Goal: Information Seeking & Learning: Learn about a topic

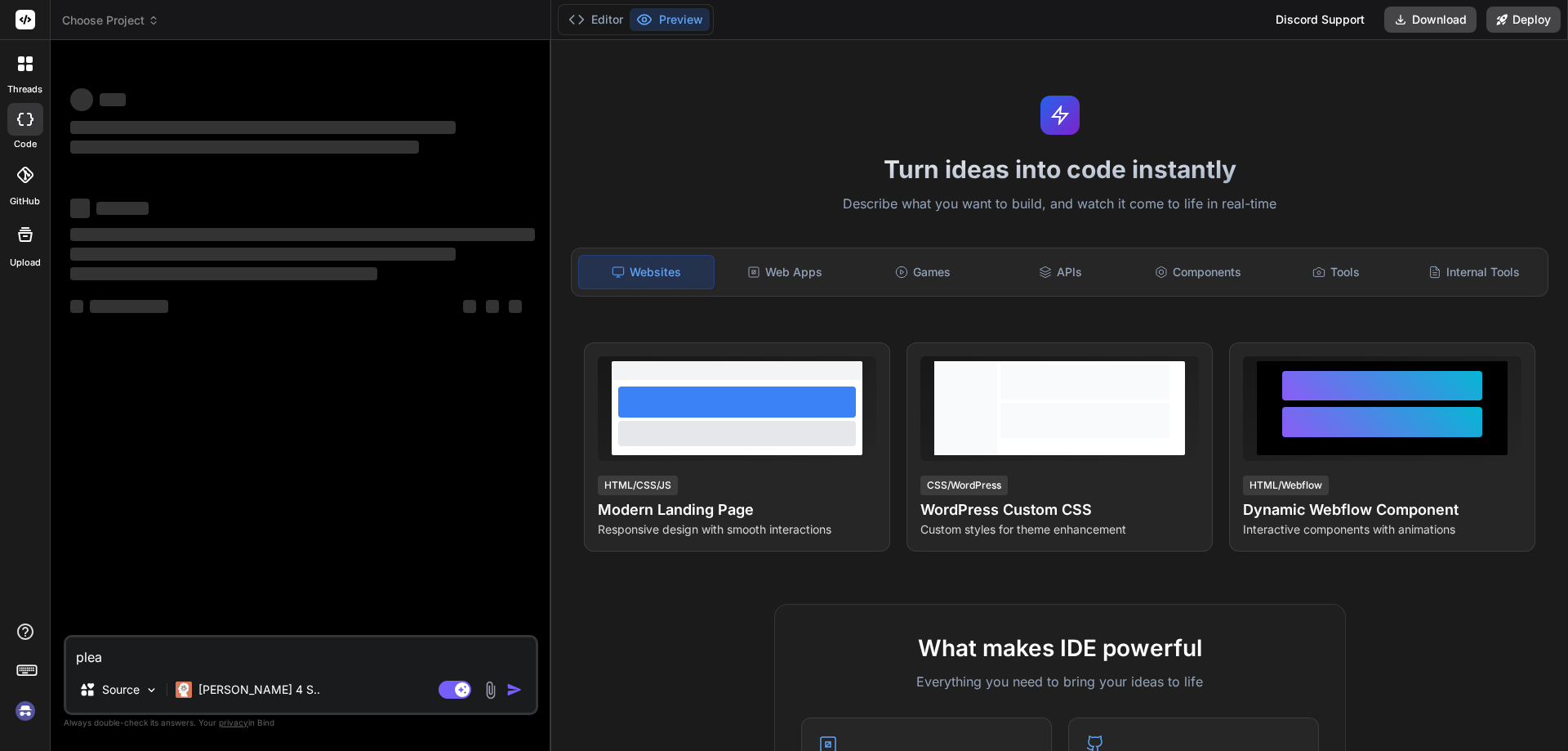
type textarea "x"
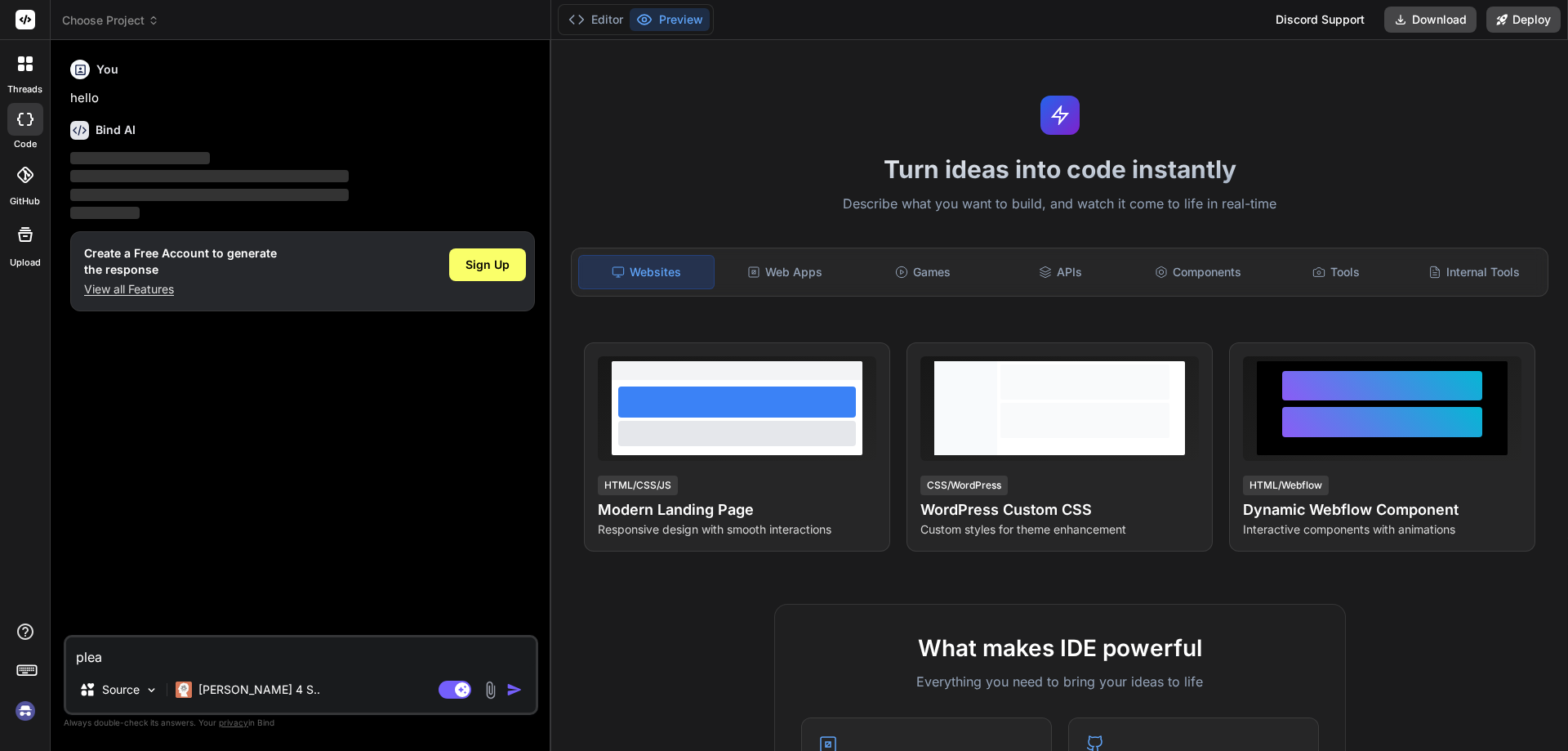
click at [91, 649] on textarea "plea" at bounding box center [301, 652] width 469 height 30
click at [116, 662] on textarea "plea" at bounding box center [301, 652] width 469 height 30
drag, startPoint x: 116, startPoint y: 662, endPoint x: 46, endPoint y: 669, distance: 70.3
click at [46, 669] on div "threads code GitHub Upload Choose Project Created with Pixso. Bind AI Web Searc…" at bounding box center [784, 375] width 1568 height 751
type textarea "x"
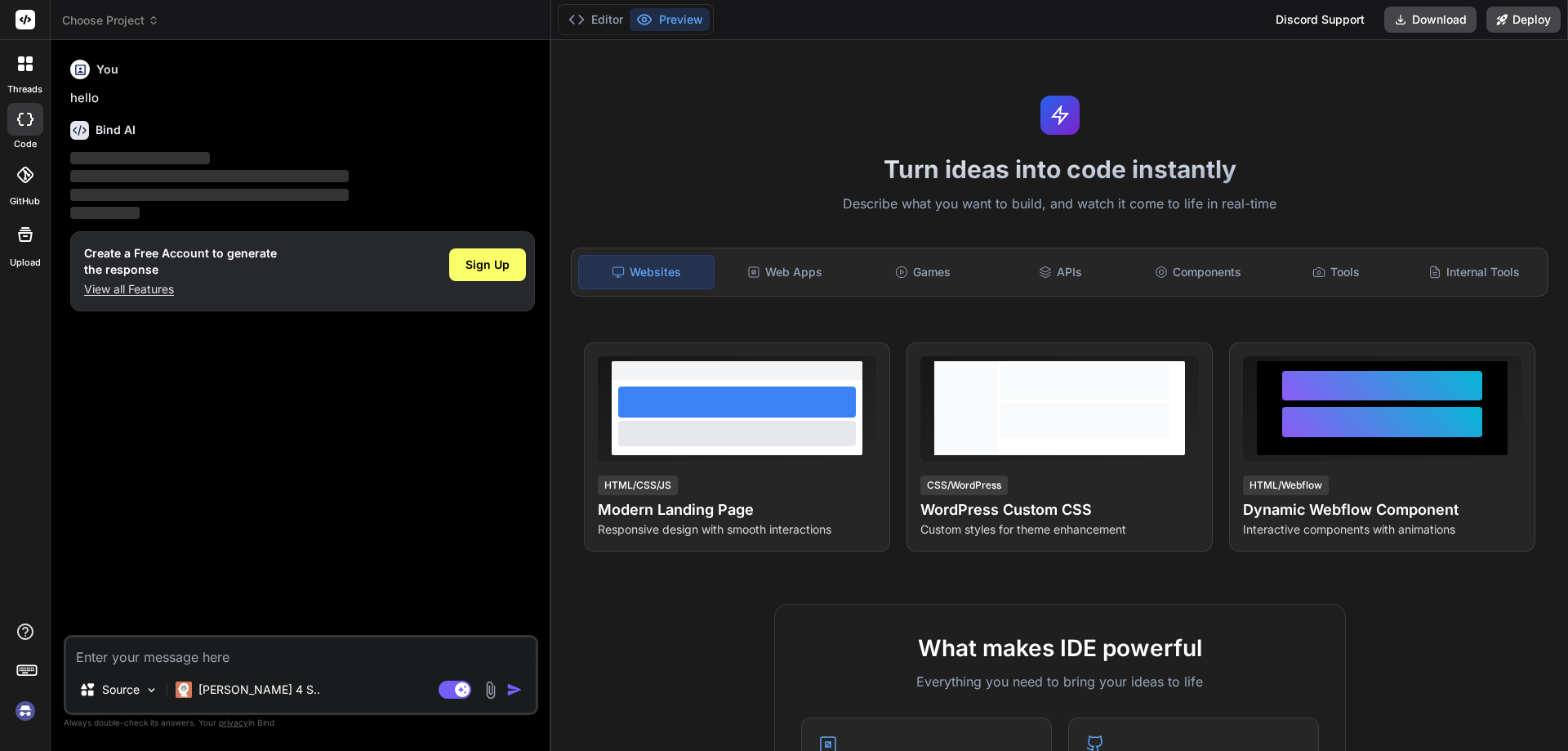
type textarea "h"
type textarea "x"
type textarea "ho"
type textarea "x"
type textarea "how"
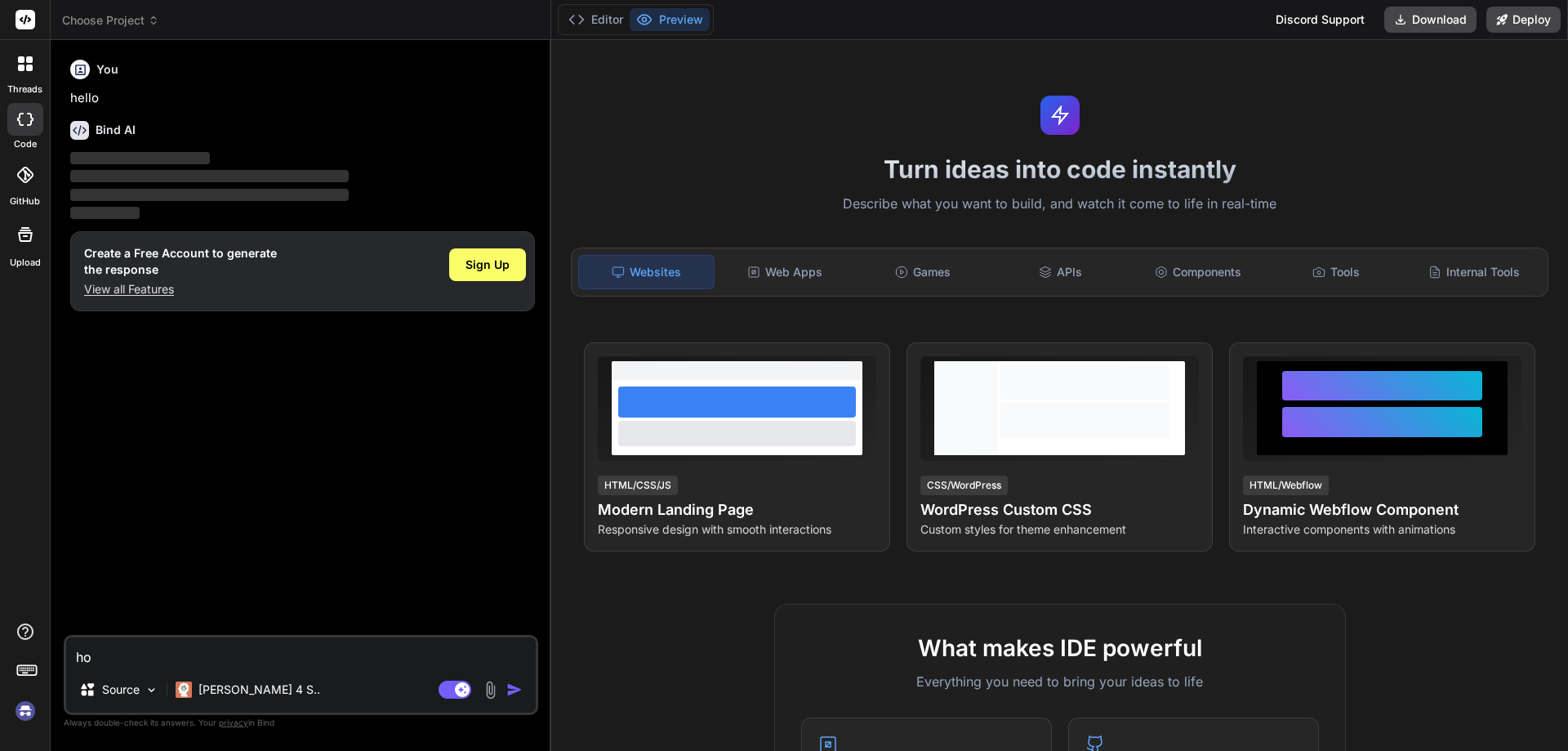
type textarea "x"
type textarea "how"
type textarea "x"
type textarea "how t"
type textarea "x"
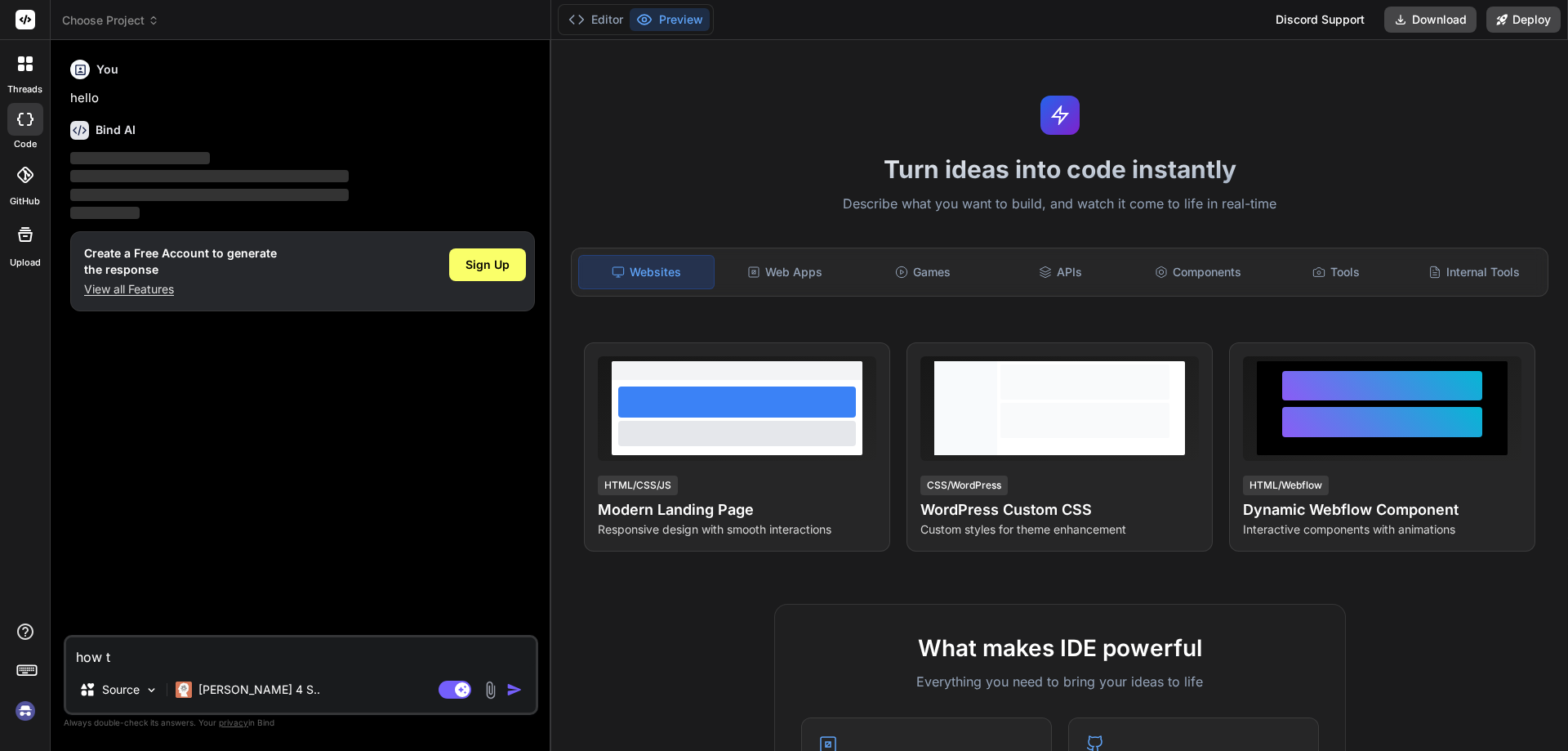
type textarea "how to"
type textarea "x"
type textarea "how to"
type textarea "x"
type textarea "how to r"
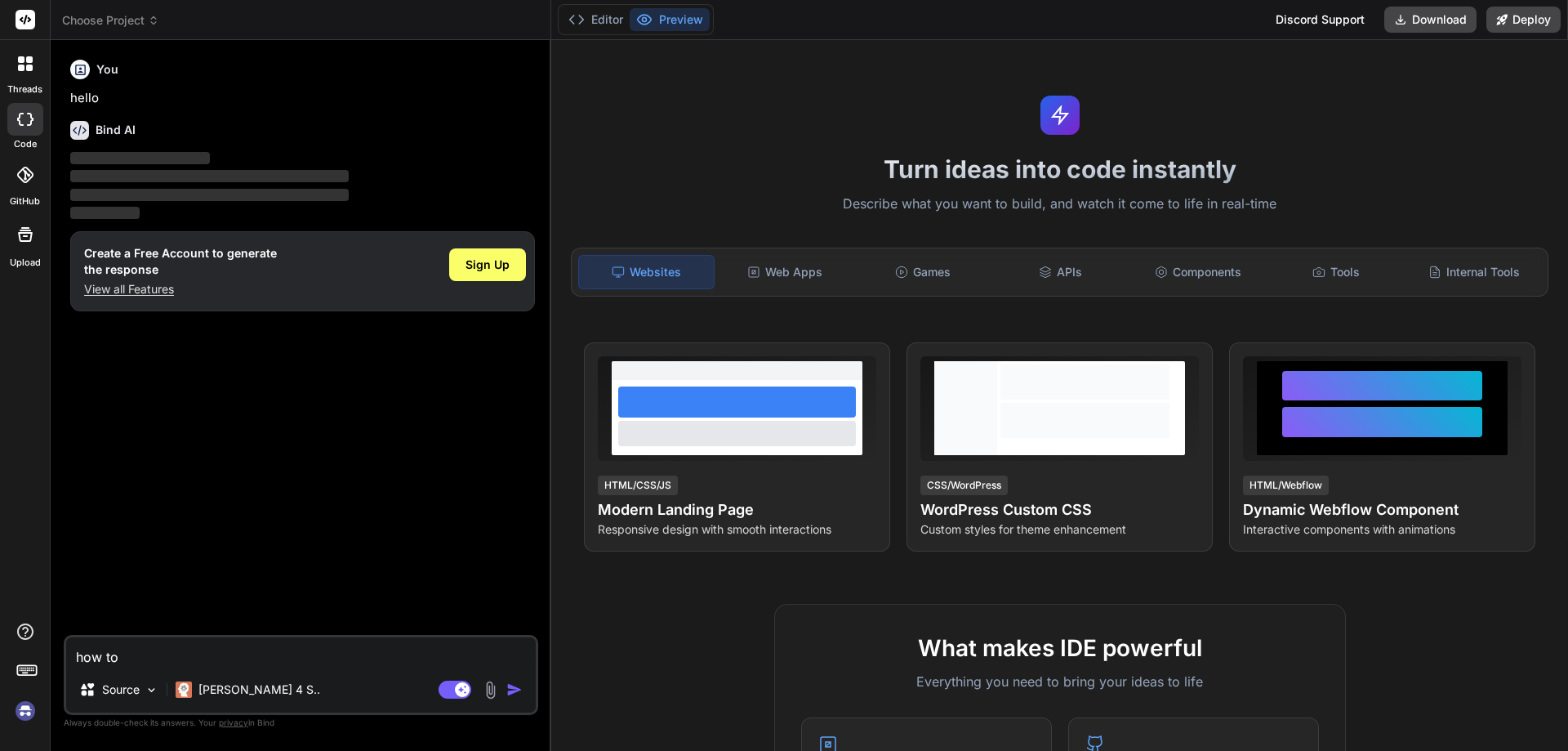
type textarea "x"
type textarea "how to re"
type textarea "x"
type textarea "how to res"
type textarea "x"
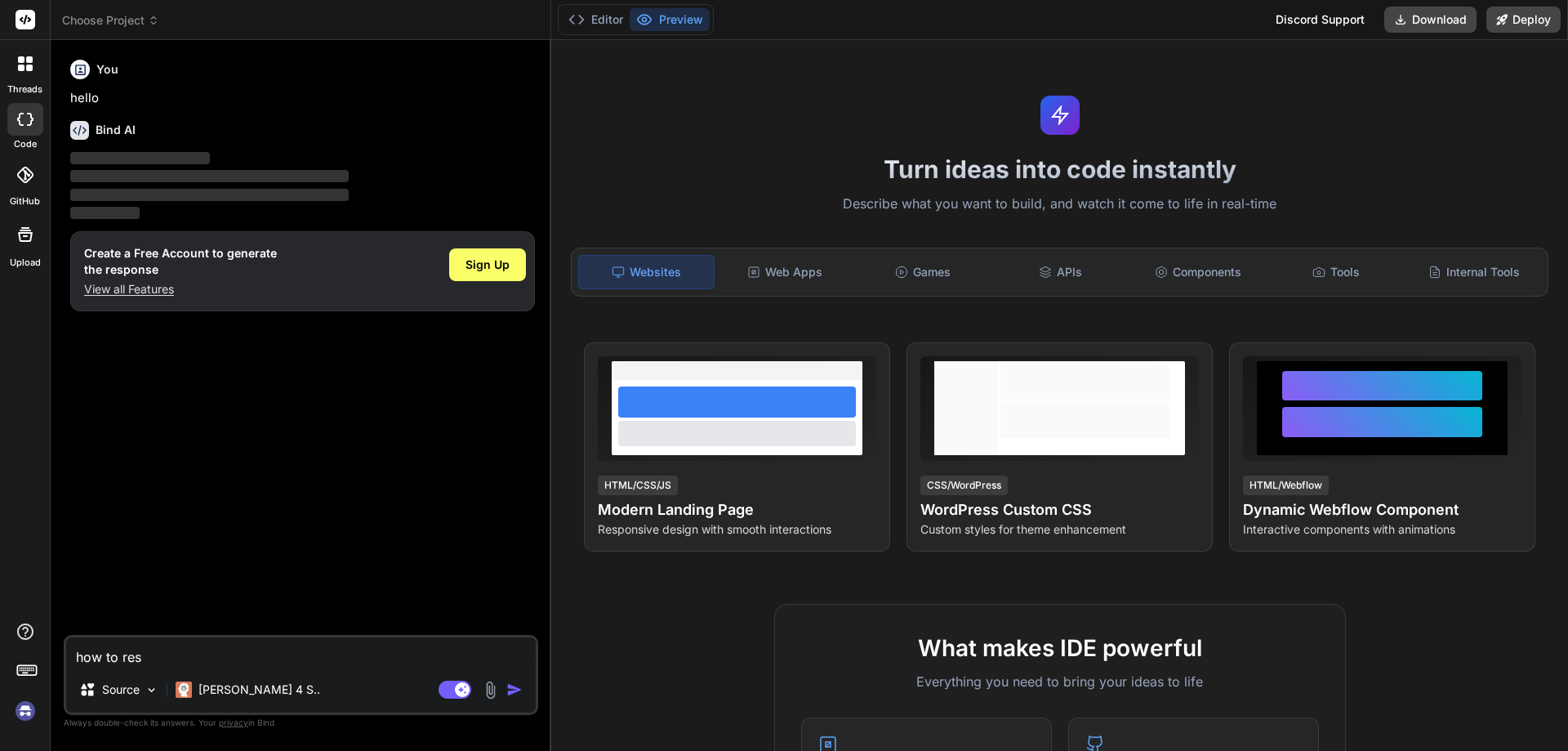
type textarea "how to rese"
type textarea "x"
type textarea "how to resec"
type textarea "x"
type textarea "how to resecr"
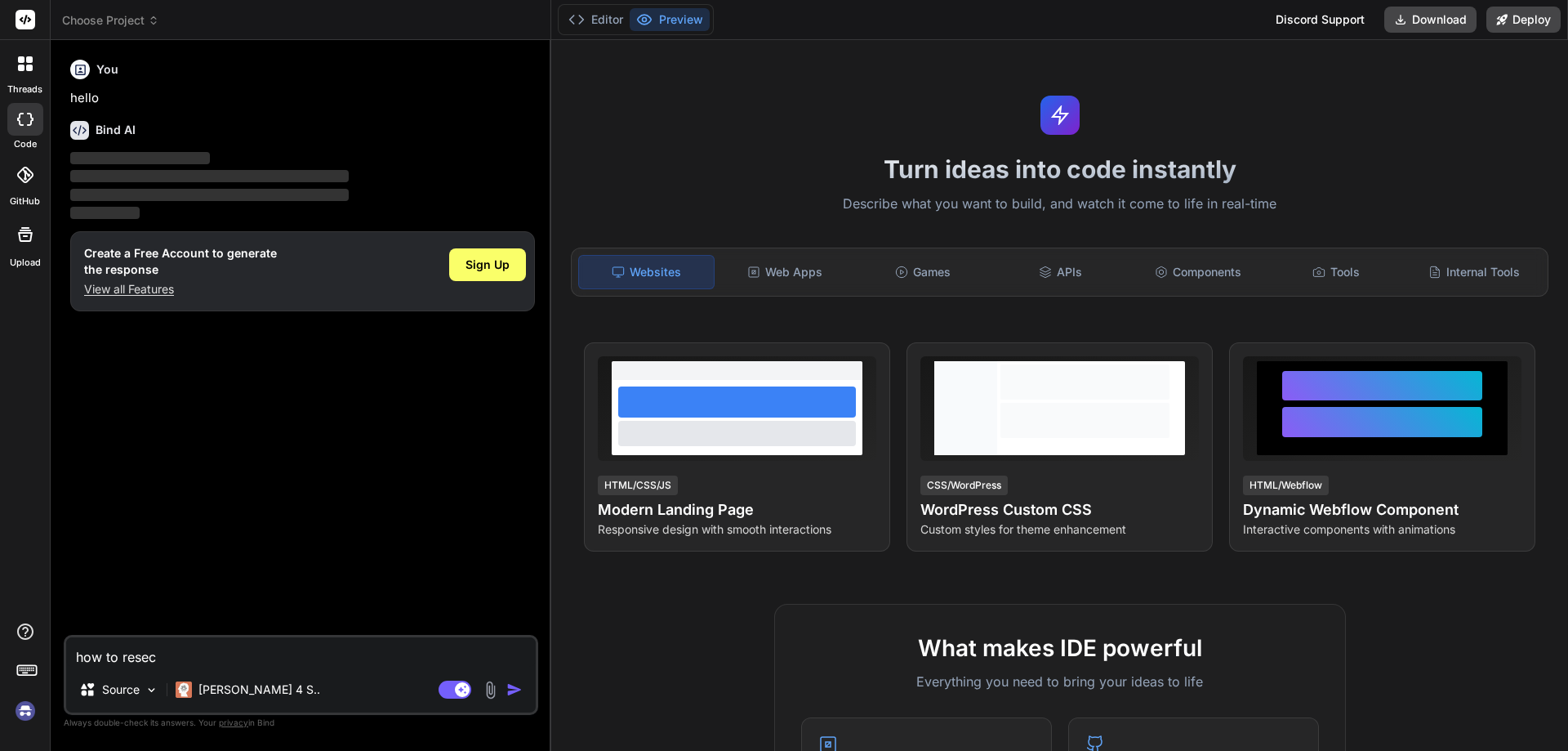
type textarea "x"
type textarea "how to resec"
type textarea "x"
type textarea "how to resect"
type textarea "x"
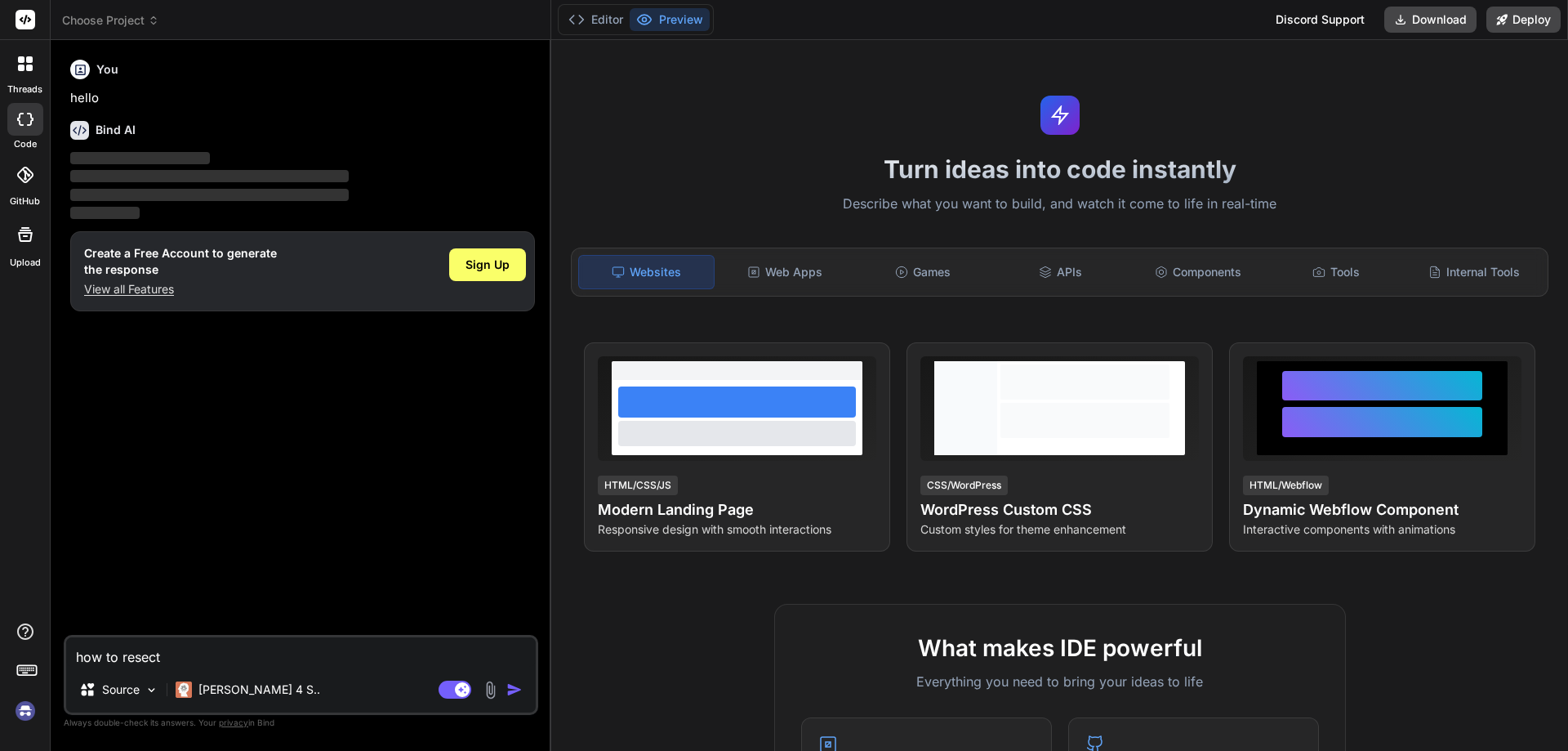
type textarea "how to resect"
type textarea "x"
type textarea "how to resect m"
type textarea "x"
type textarea "how to resect ma"
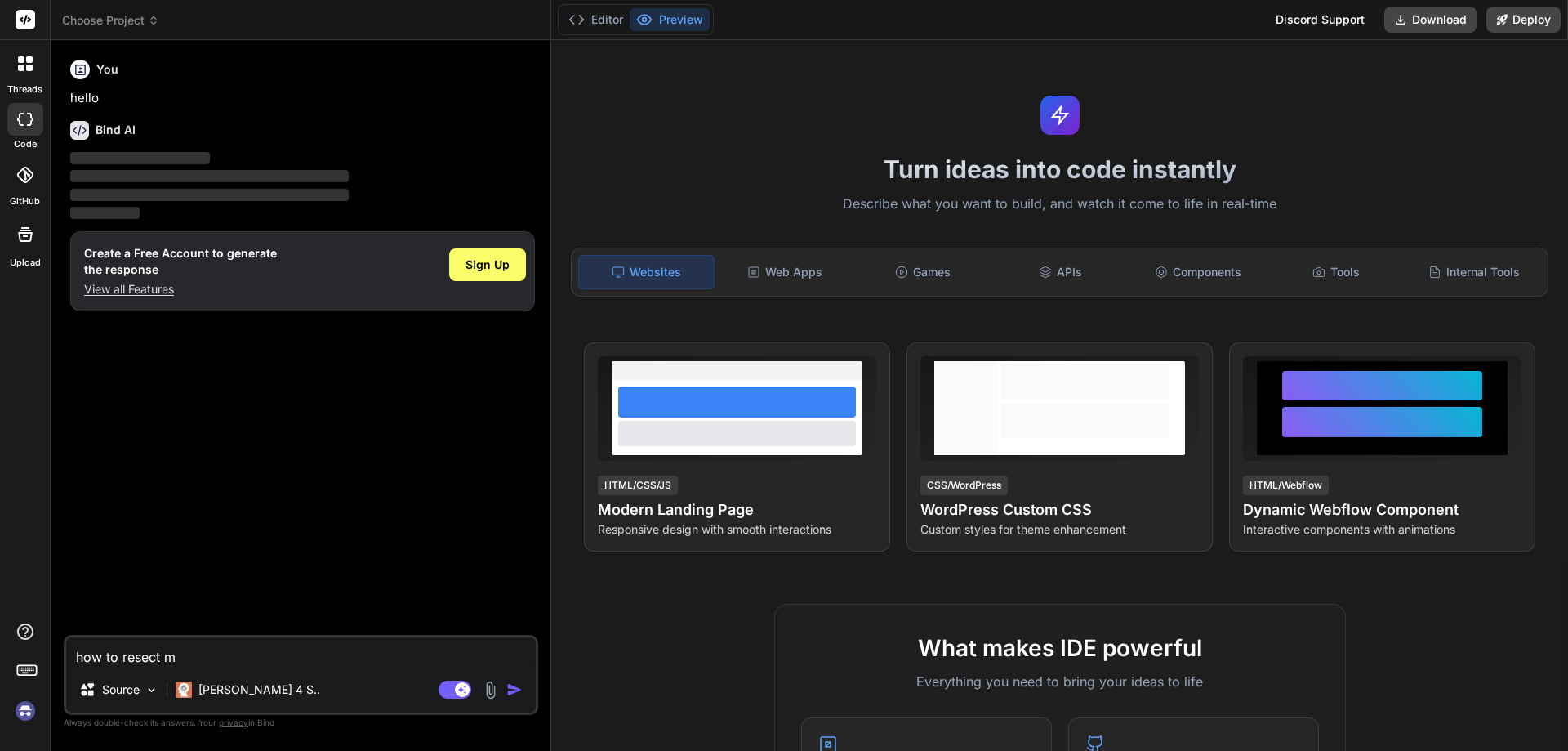
type textarea "x"
type textarea "how to resect mac"
type textarea "x"
type textarea "how to resect [PERSON_NAME]"
type textarea "x"
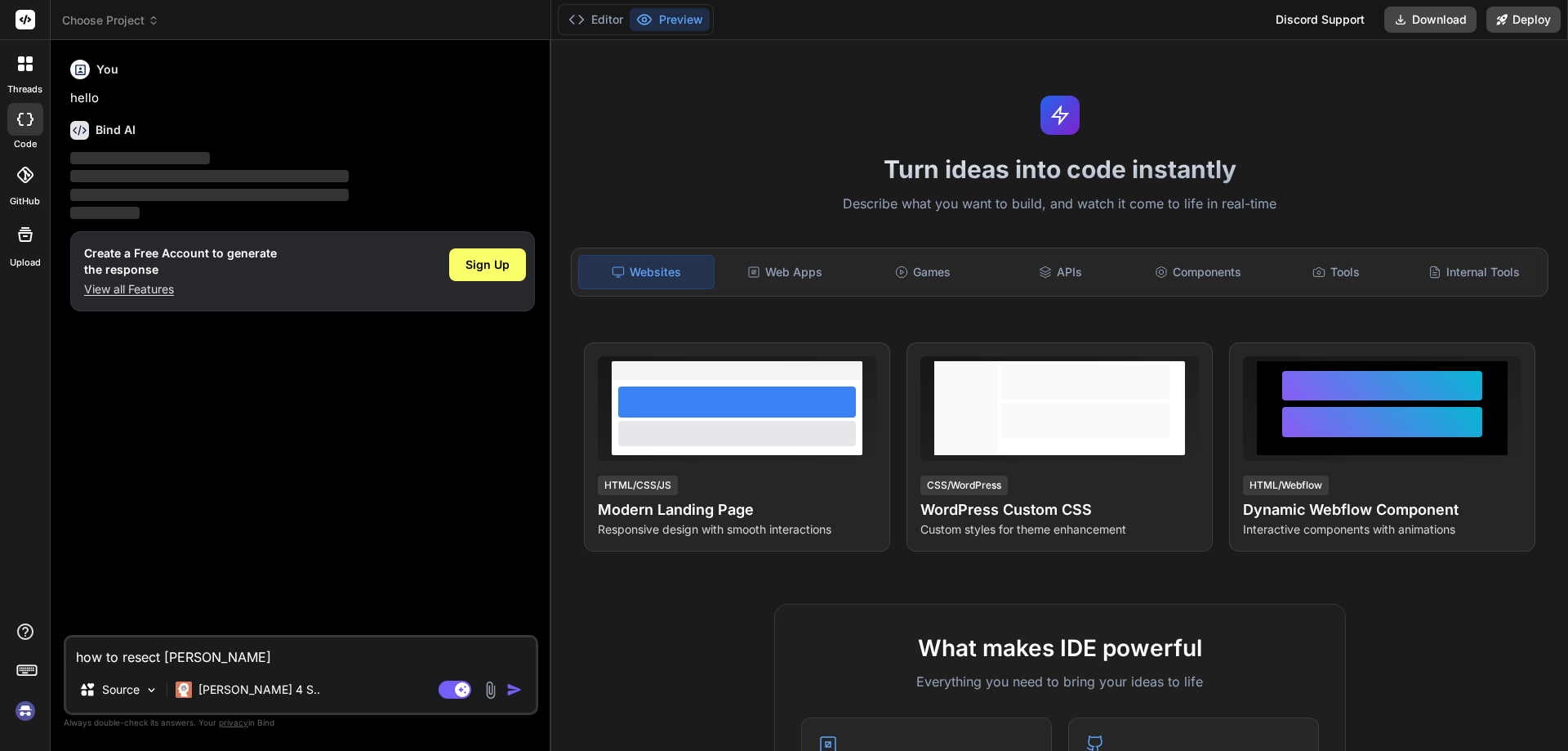
type textarea "how to resect mackb"
type textarea "x"
type textarea "how to resect mackbo"
type textarea "x"
type textarea "how to resect mackboo"
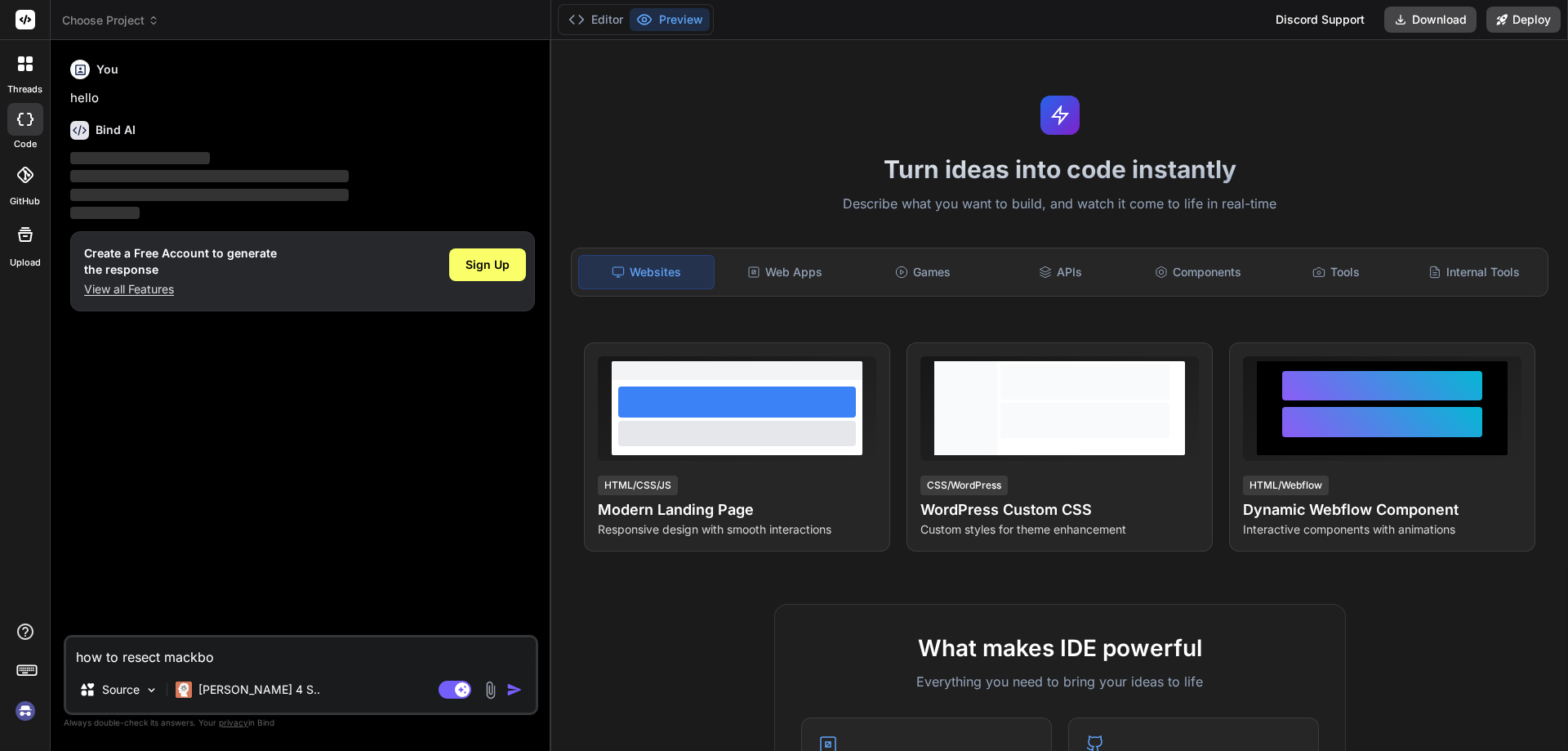
type textarea "x"
type textarea "how to resect mackbook"
type textarea "x"
type textarea "how to resect mackbook"
type textarea "x"
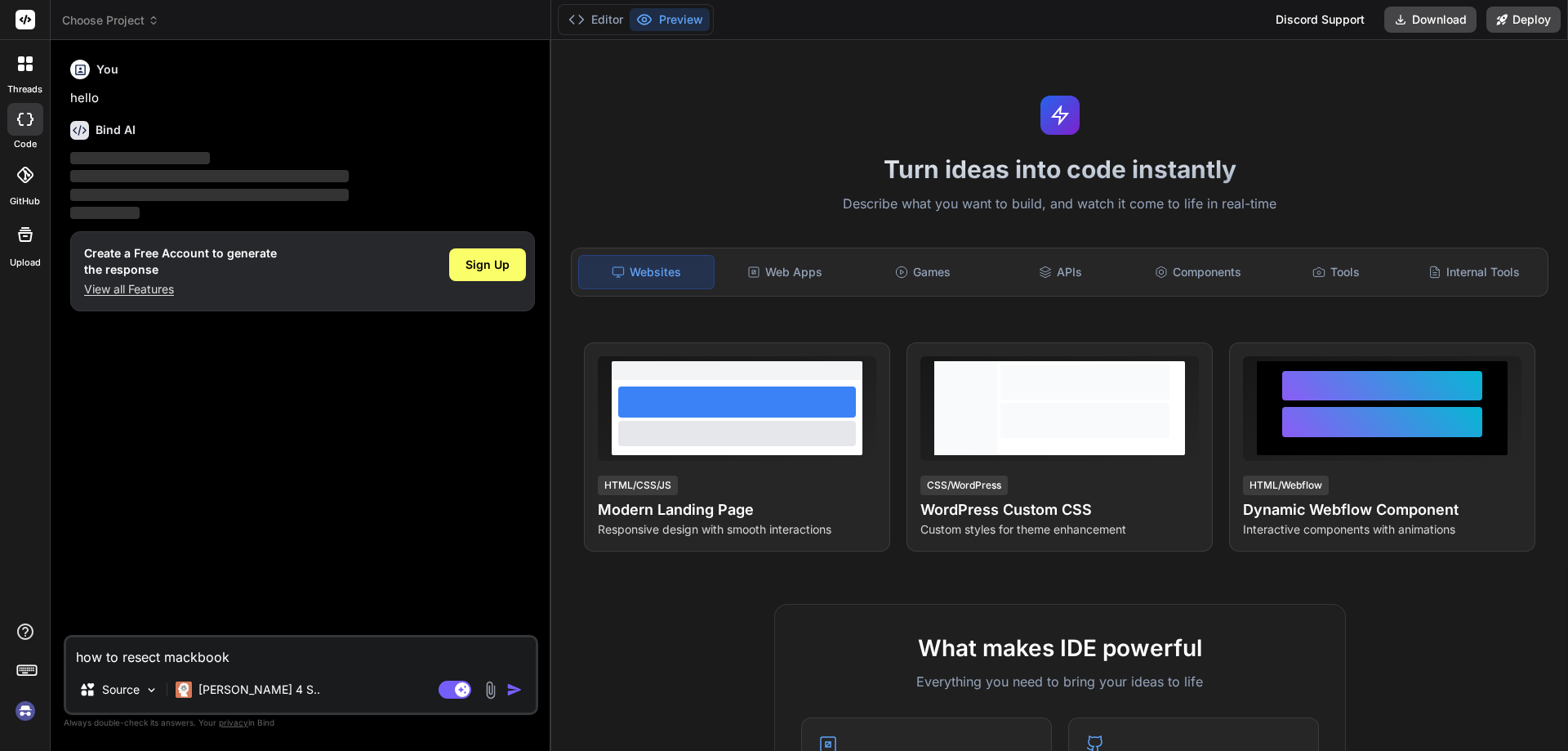
type textarea "how to resect mackbook p"
type textarea "x"
type textarea "how to resect mackbook pa"
type textarea "x"
type textarea "how to resect mackbook pas"
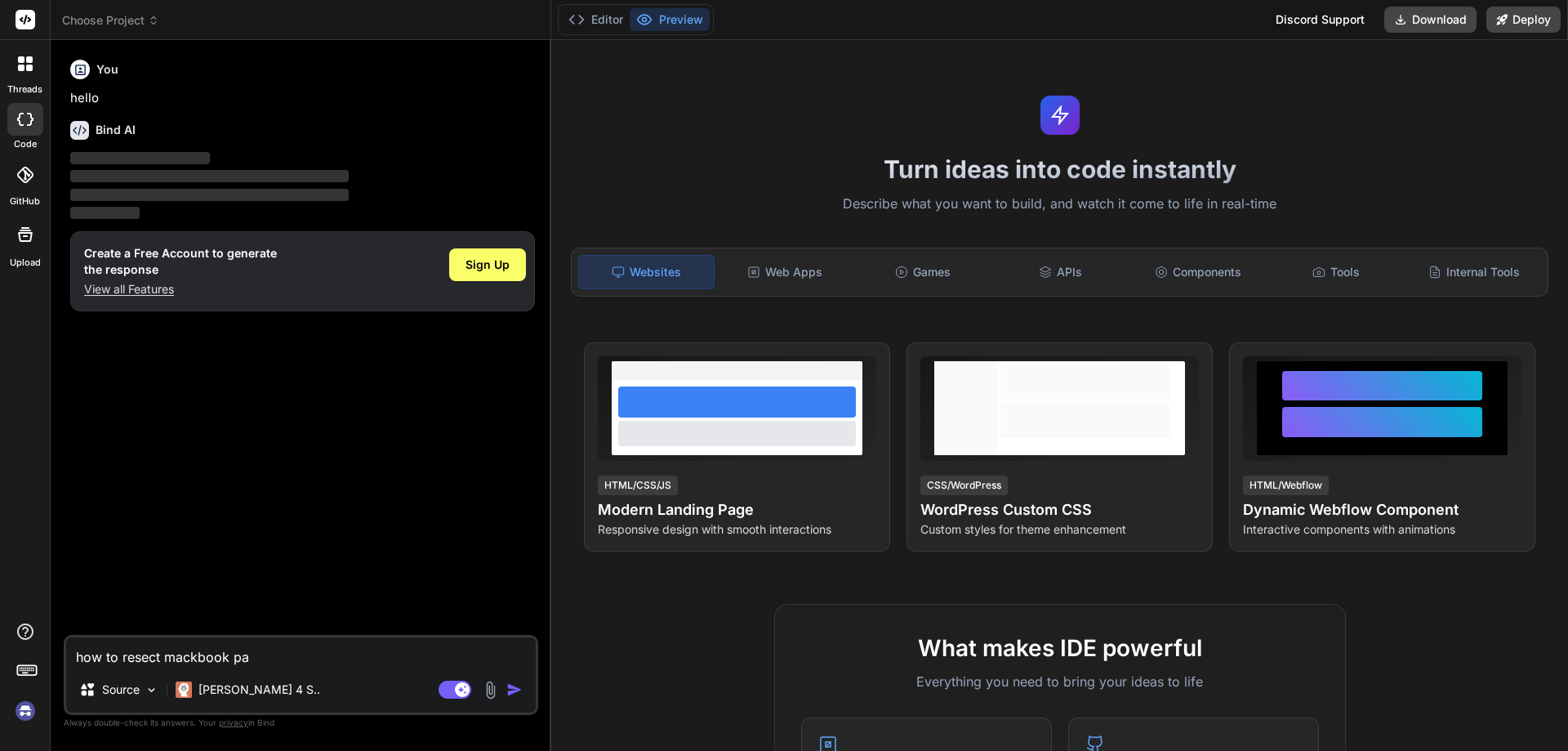
type textarea "x"
type textarea "how to resect mackbook pass"
type textarea "x"
type textarea "how to resect mackbook passw"
type textarea "x"
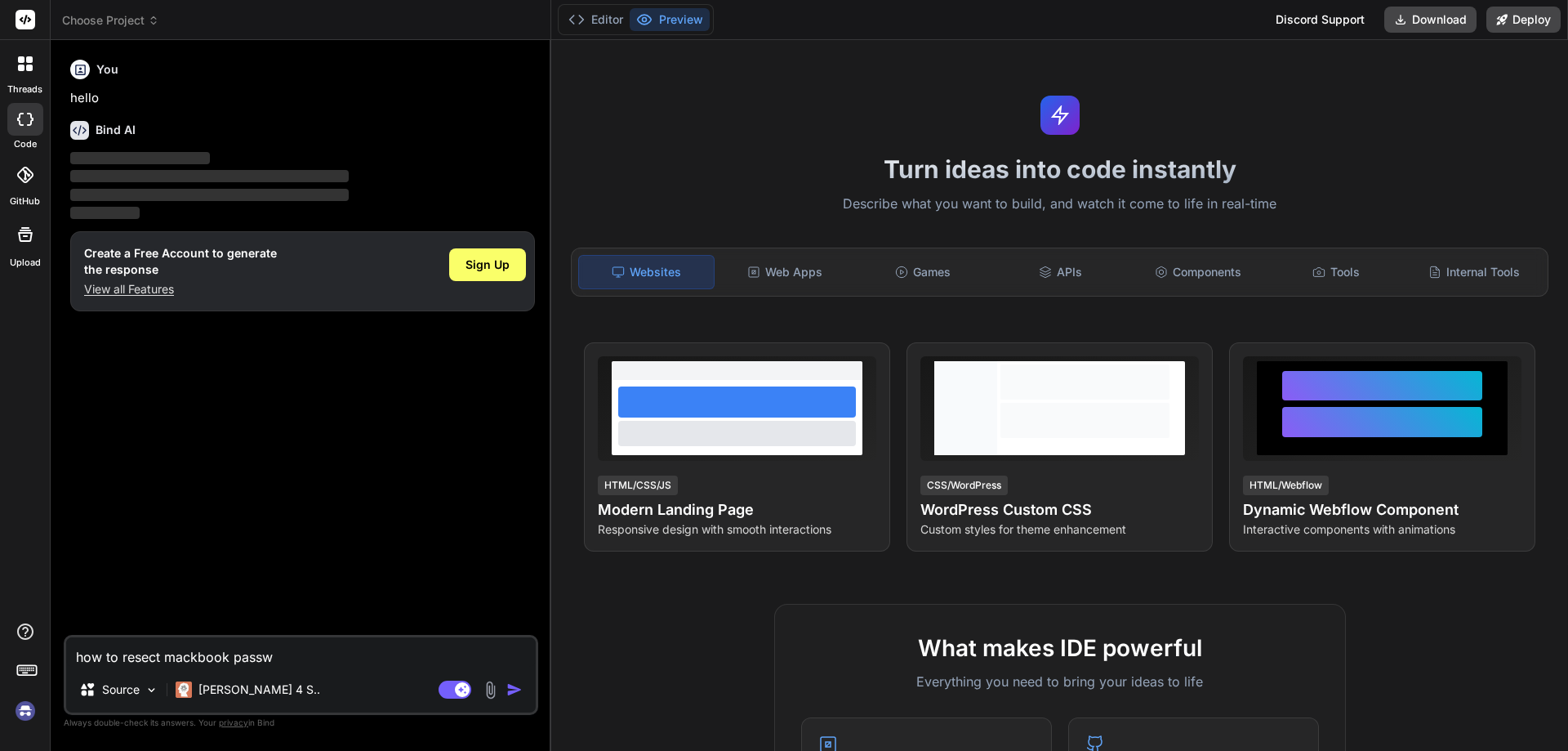
type textarea "how to resect mackbook passwo"
type textarea "x"
type textarea "how to resect mackbook passwor"
type textarea "x"
type textarea "how to resect mackbook password"
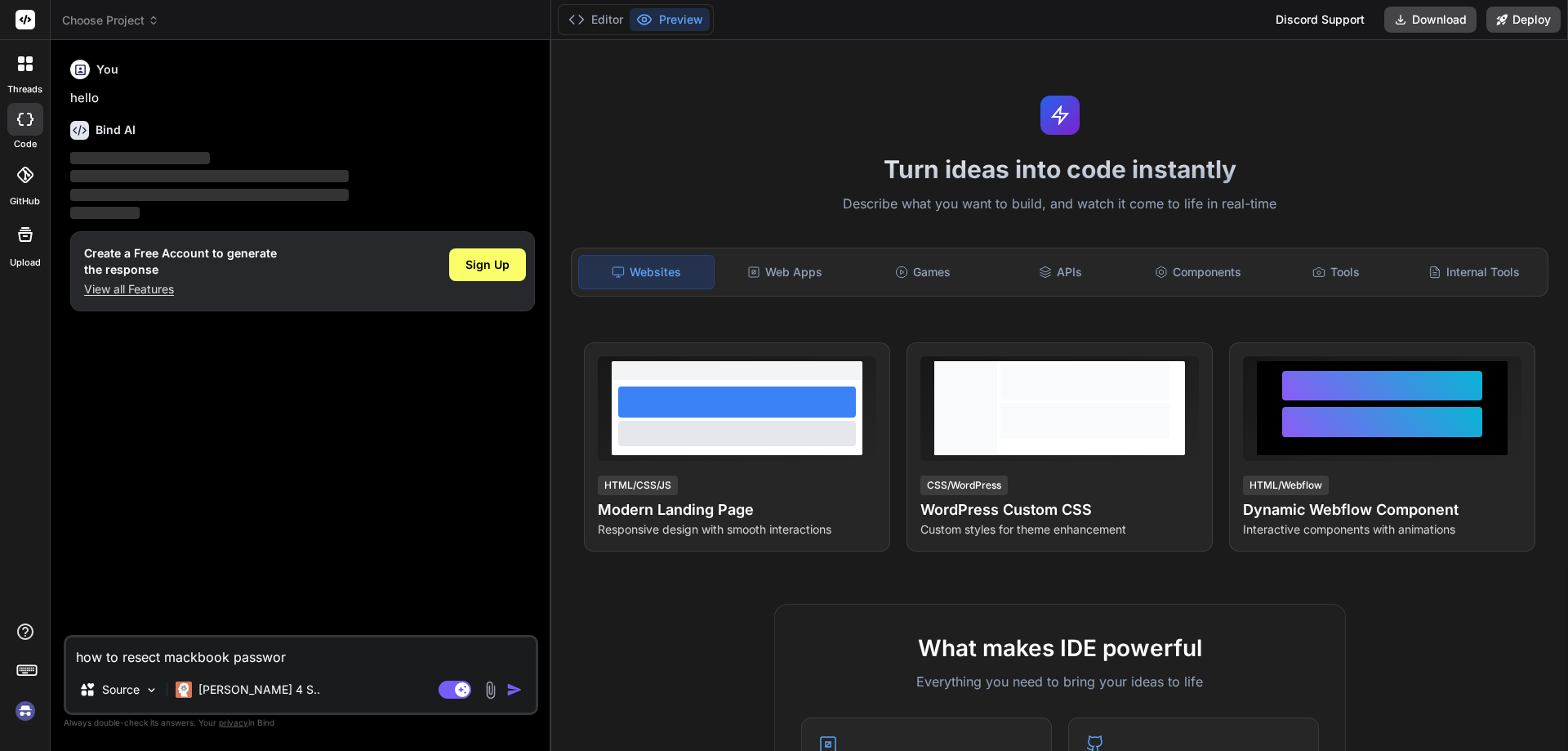
type textarea "x"
type textarea "how to resect mackbook password"
type textarea "x"
type textarea "how to resect mackbook password"
click at [507, 268] on span "Sign Up" at bounding box center [487, 265] width 44 height 16
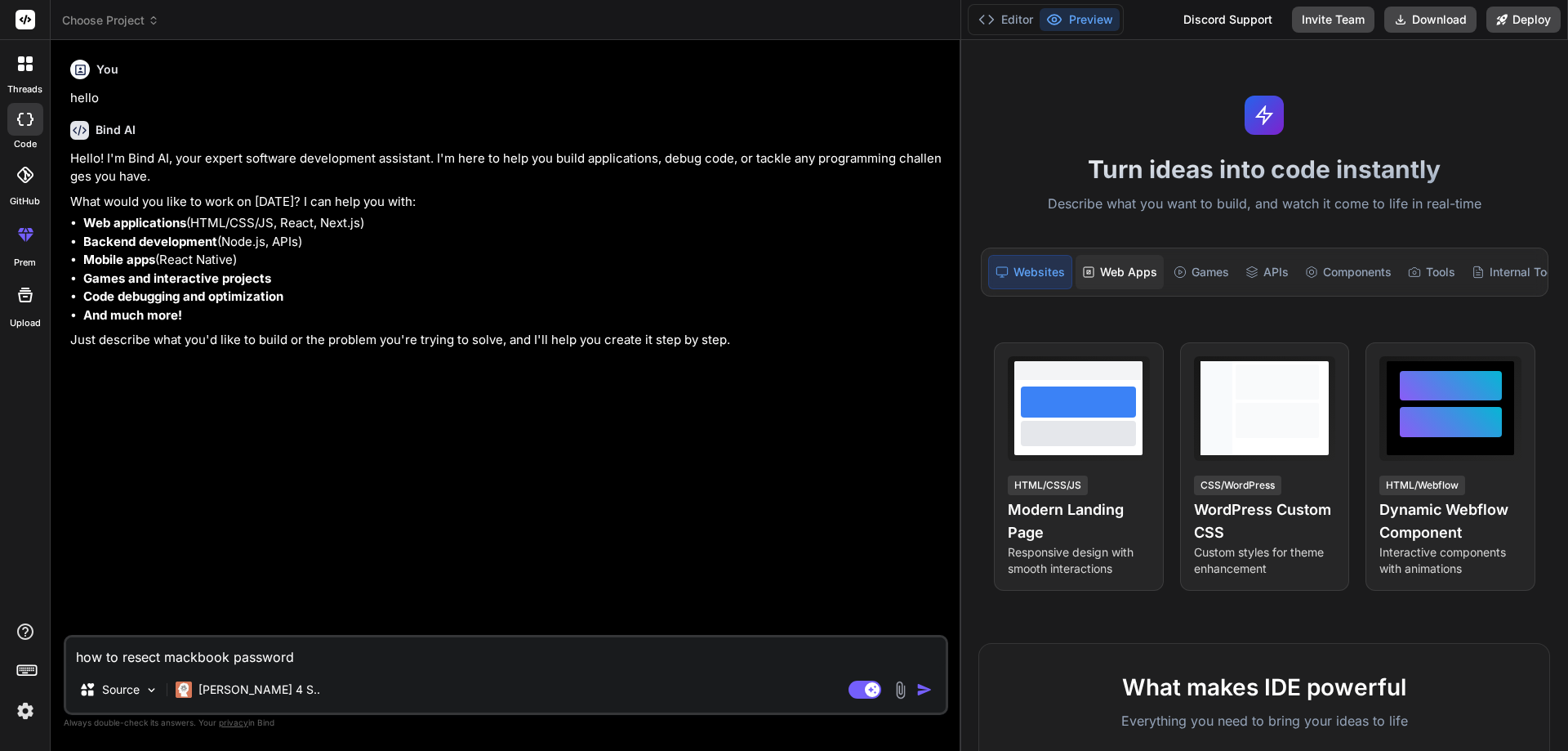
drag, startPoint x: 550, startPoint y: 340, endPoint x: 1099, endPoint y: 263, distance: 554.4
click at [1099, 263] on div "Choose Project Created with Pixso. Bind AI Web Search Created with Pixso. Code …" at bounding box center [809, 375] width 1517 height 751
click at [924, 689] on img "button" at bounding box center [924, 689] width 16 height 16
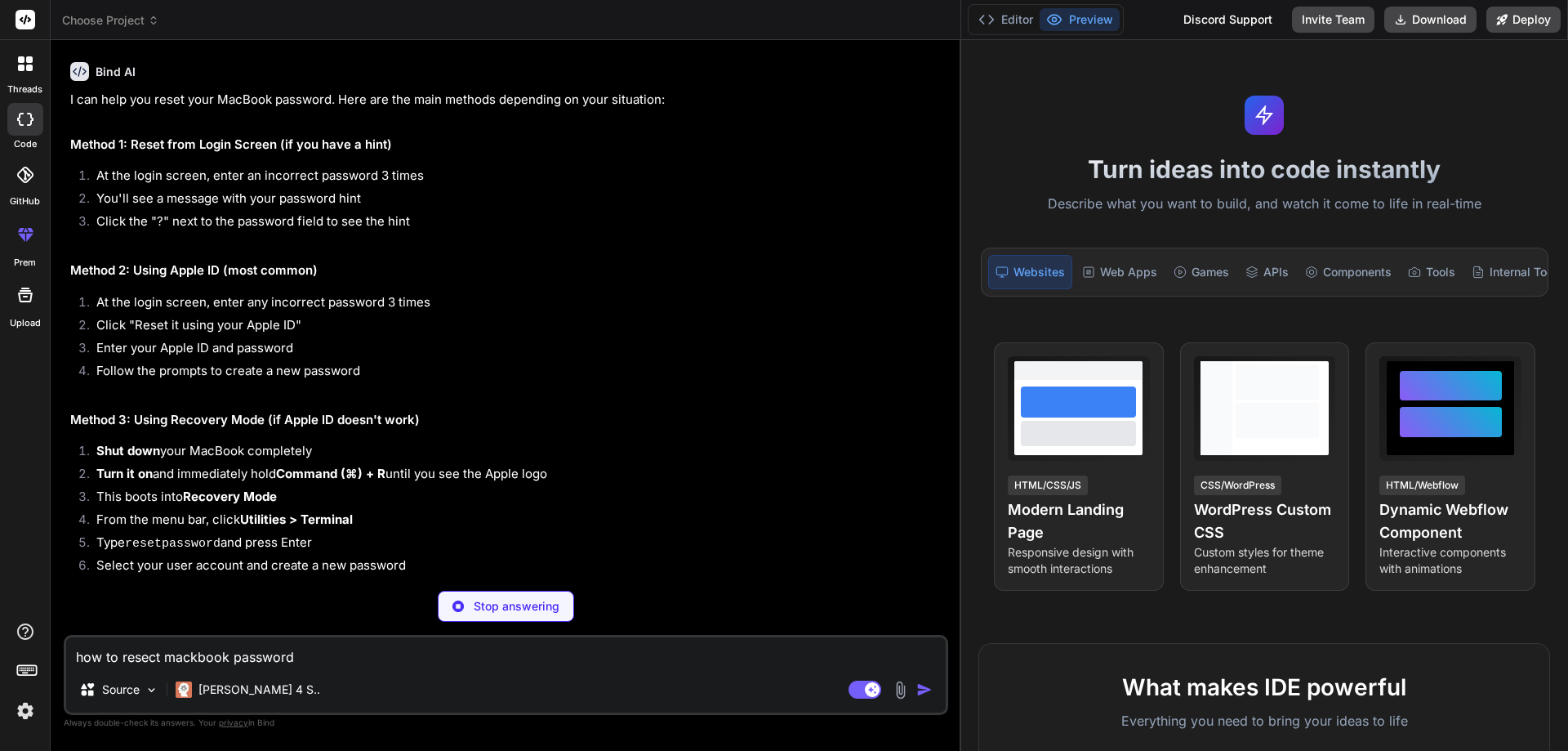
scroll to position [387, 0]
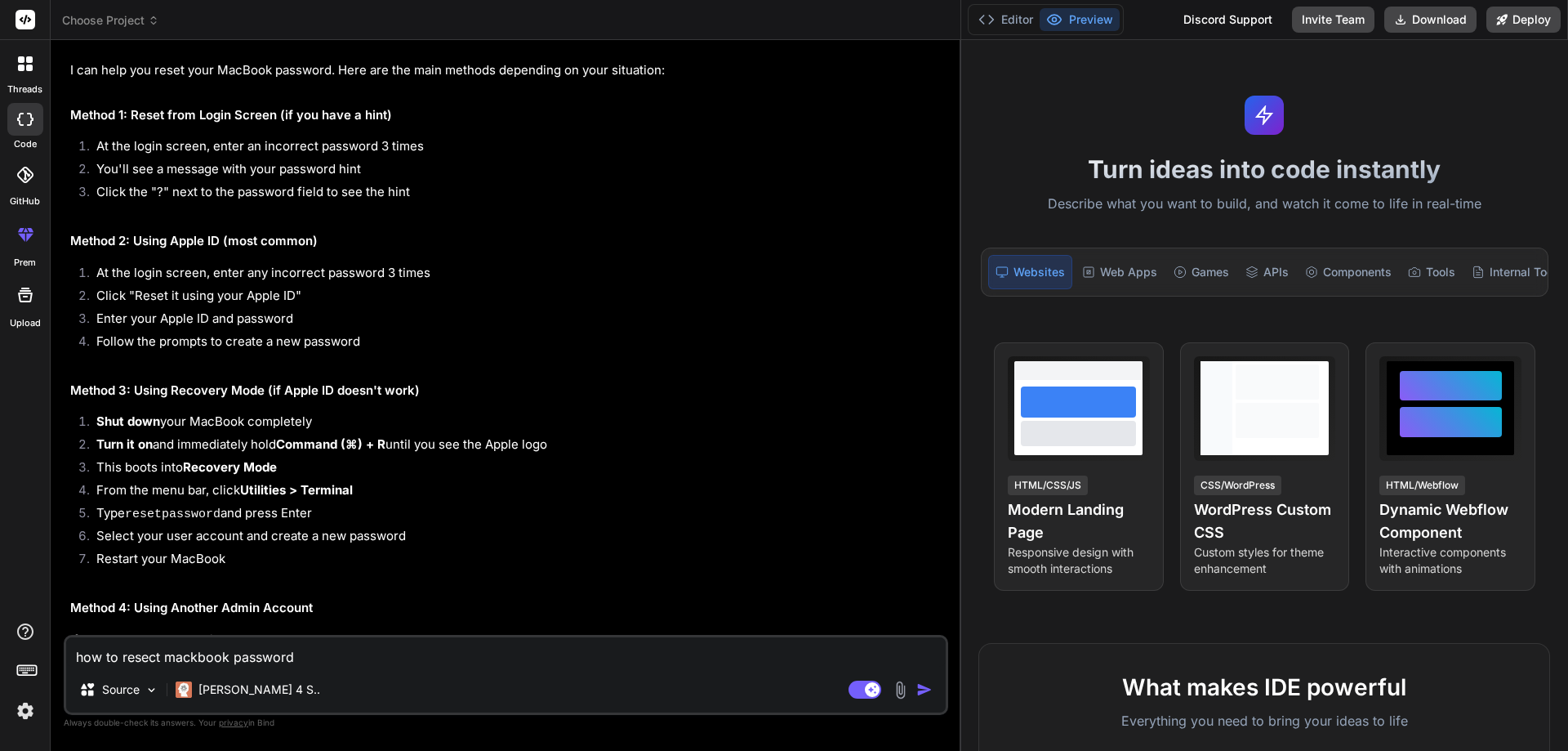
type textarea "x"
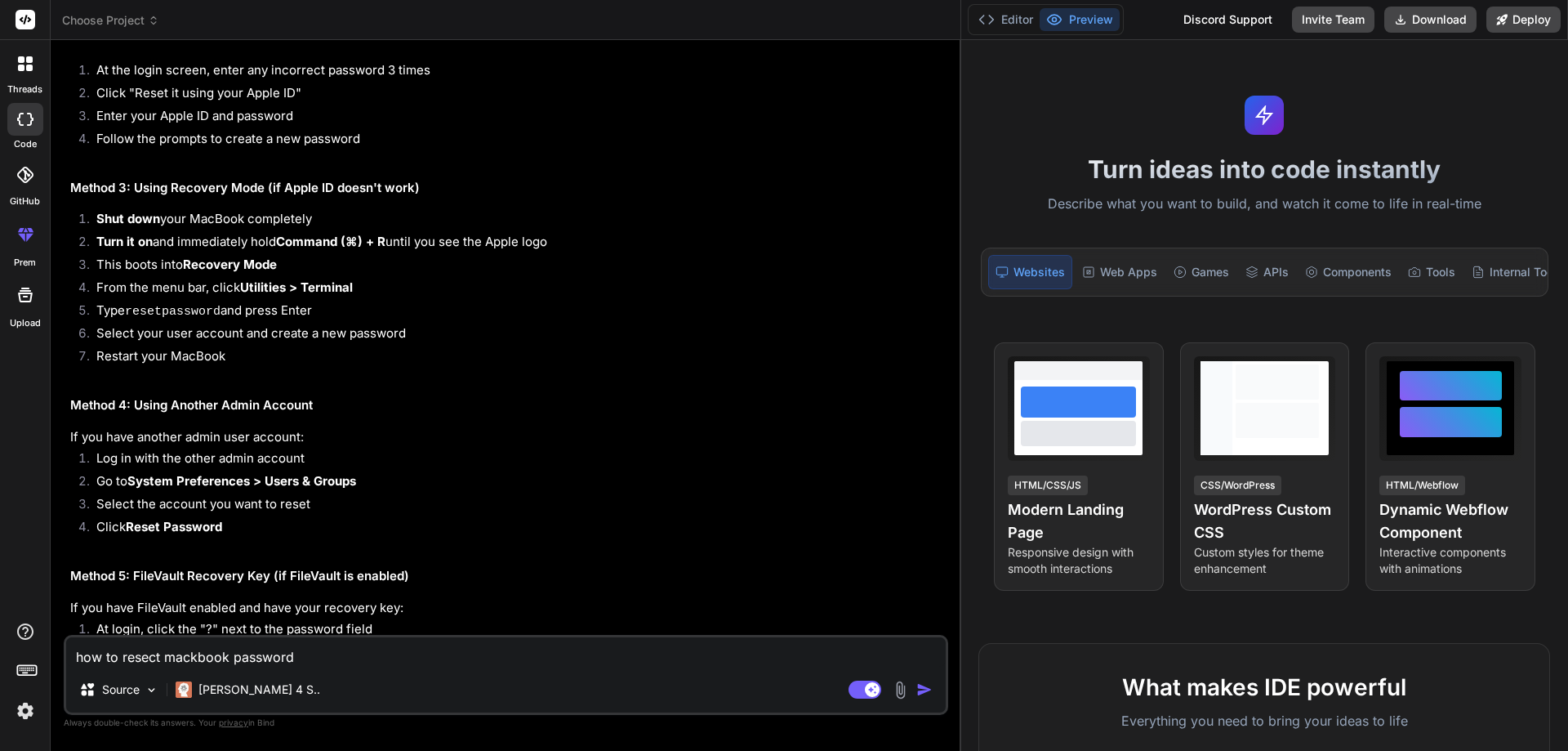
scroll to position [632, 0]
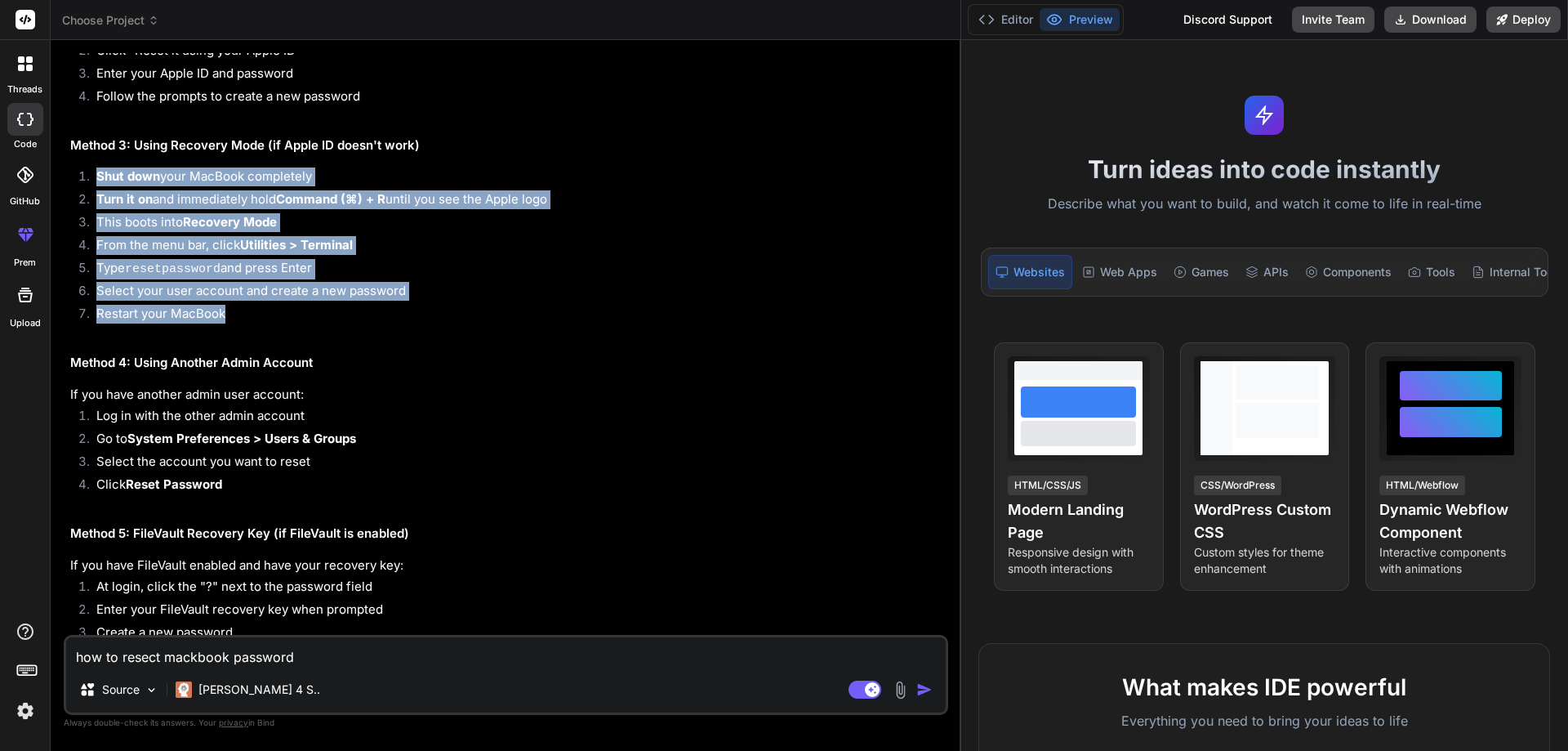
drag, startPoint x: 240, startPoint y: 315, endPoint x: 73, endPoint y: 172, distance: 219.9
click at [73, 172] on ol "Shut down your MacBook completely Turn it on and immediately hold Command (⌘) +…" at bounding box center [508, 247] width 875 height 160
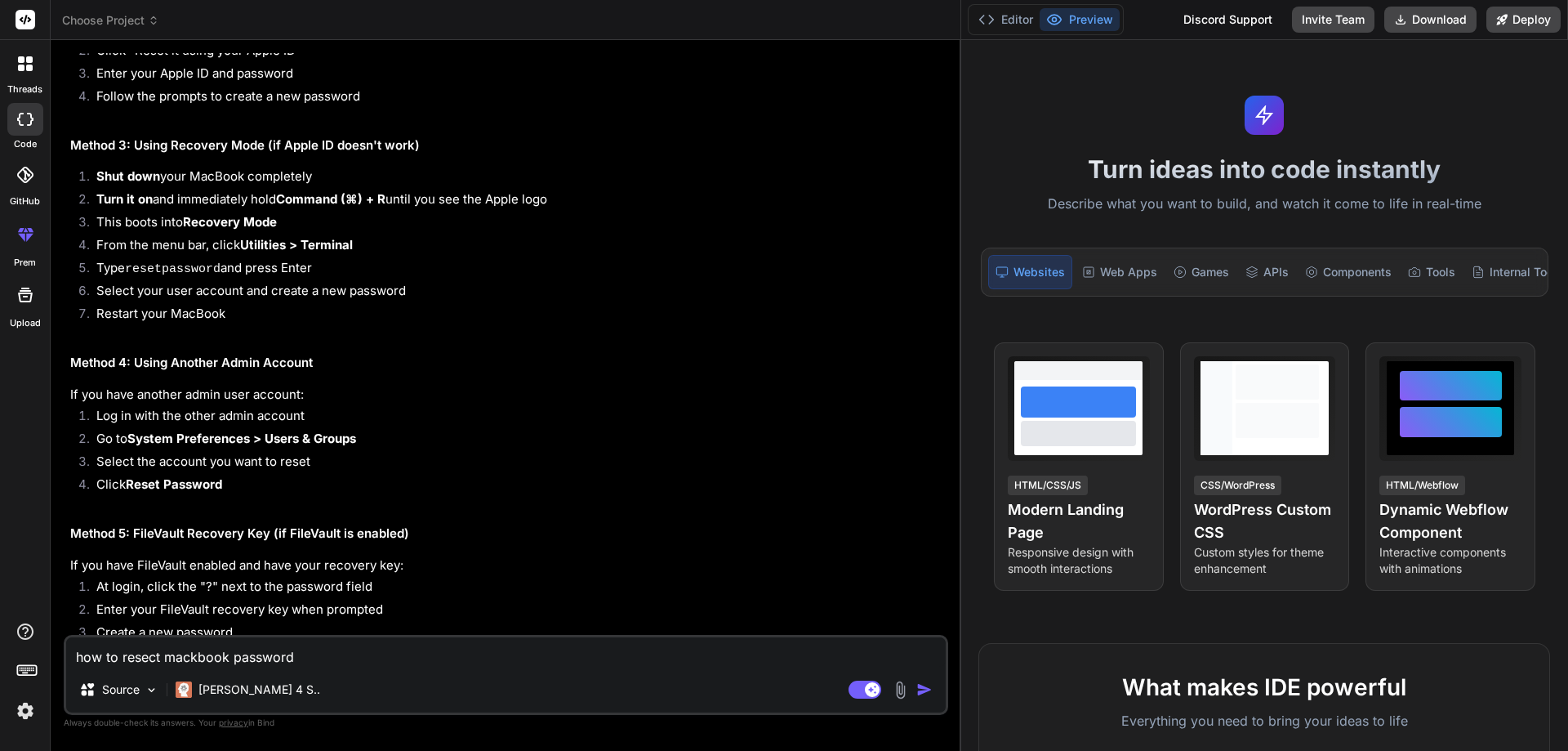
click at [314, 336] on div "I can help you reset your MacBook password. Here are the main methods depending…" at bounding box center [508, 383] width 875 height 1133
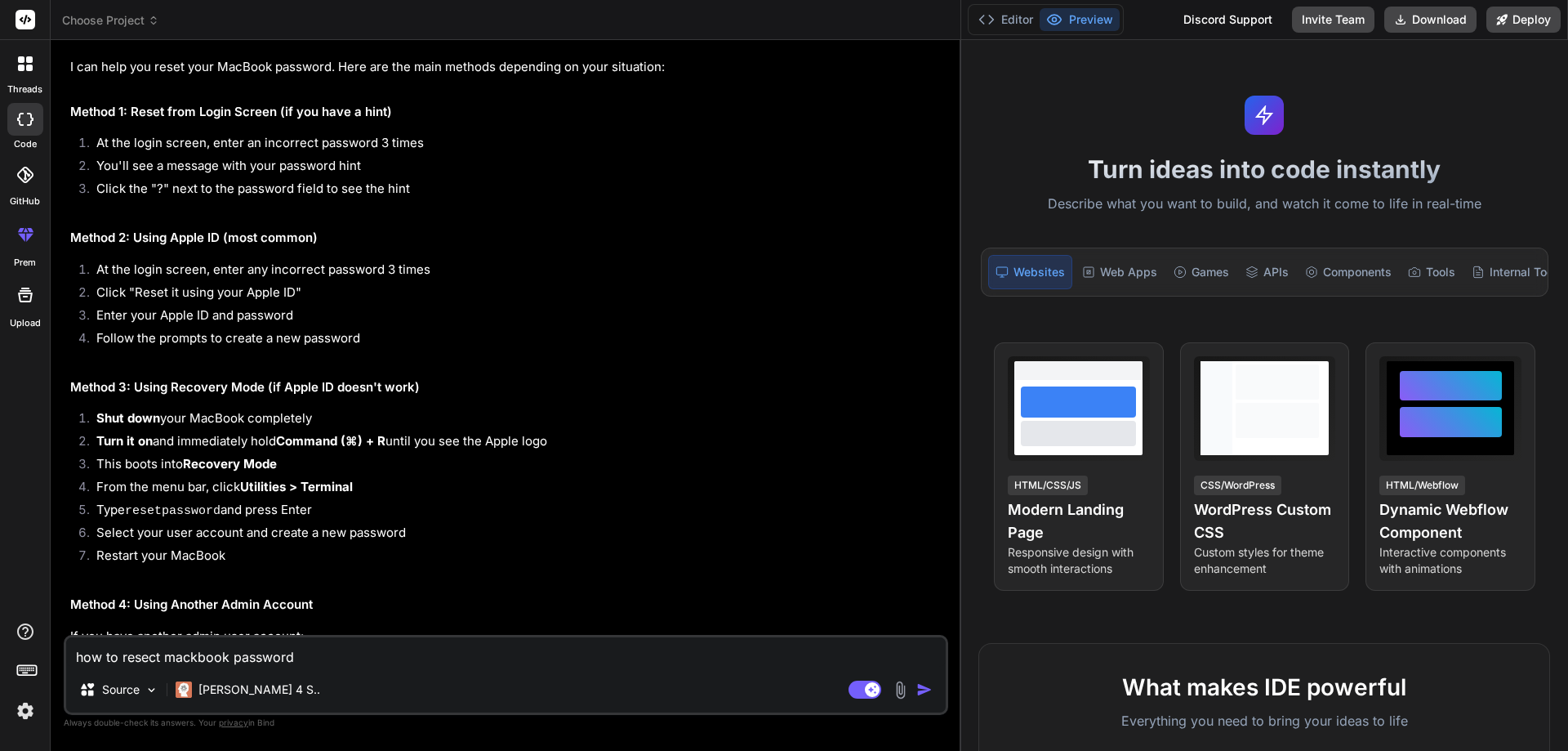
scroll to position [378, 0]
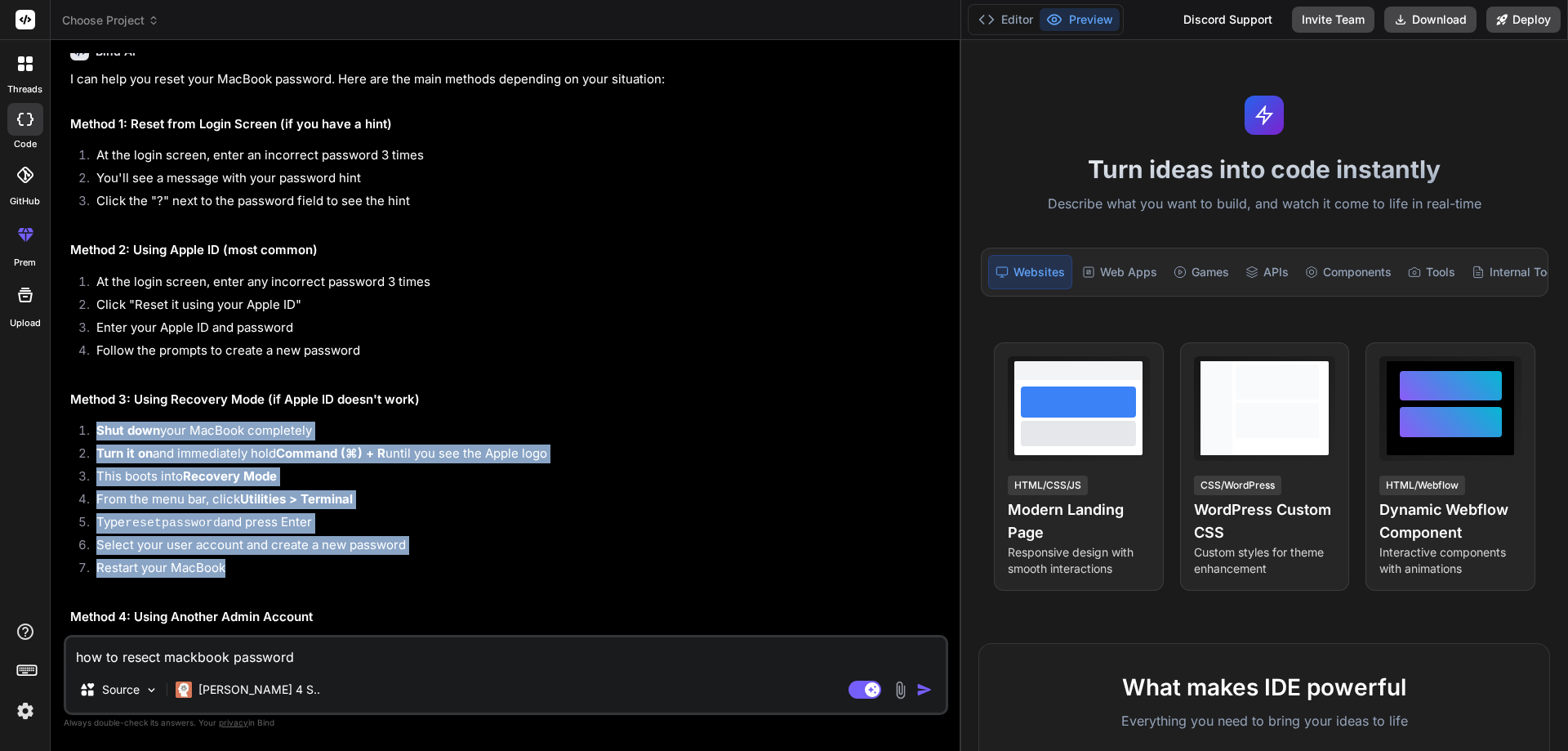
drag, startPoint x: 229, startPoint y: 563, endPoint x: 76, endPoint y: 418, distance: 210.8
click at [76, 418] on div "I can help you reset your MacBook password. Here are the main methods depending…" at bounding box center [508, 637] width 875 height 1133
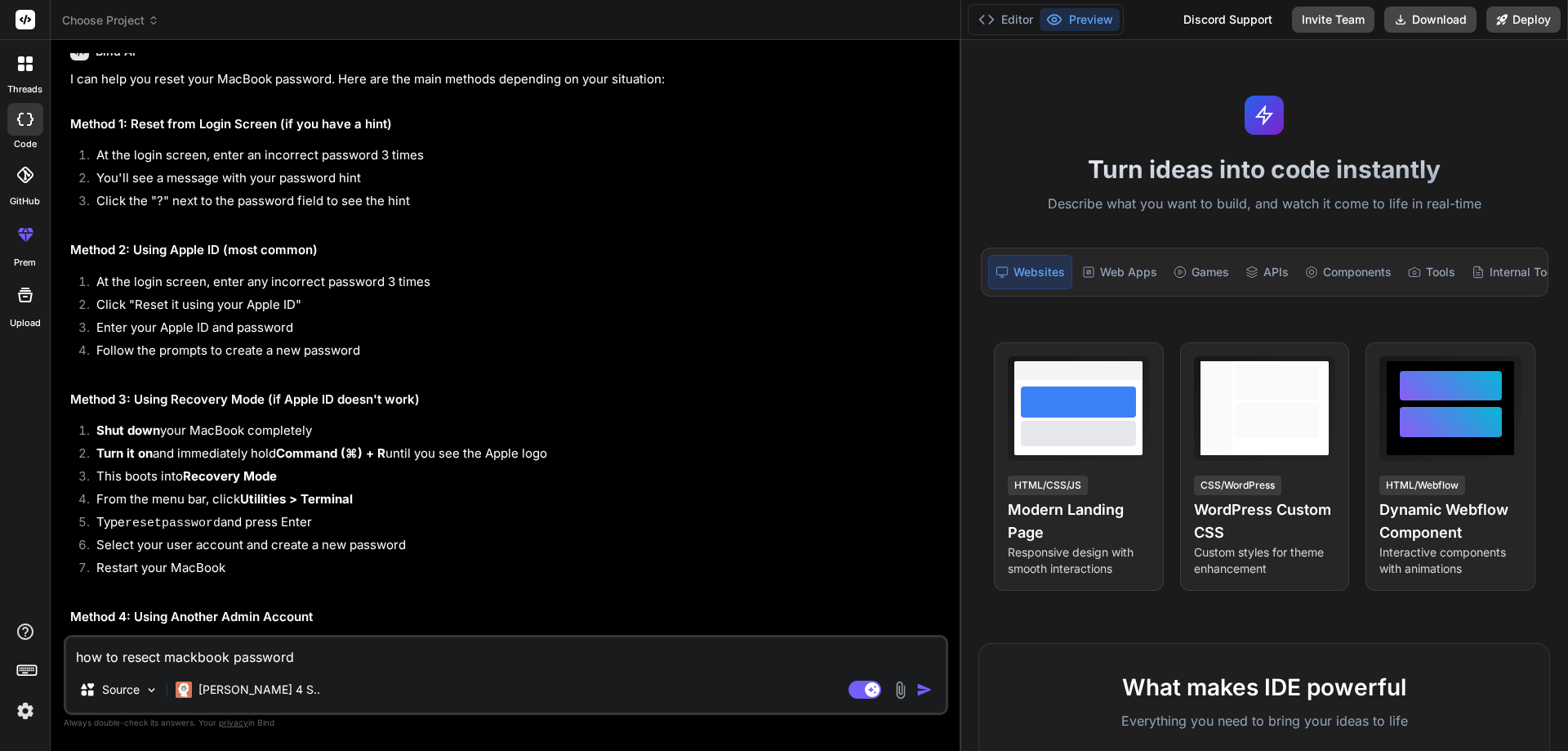
click at [573, 400] on h2 "Method 3: Using Recovery Mode (if Apple ID doesn't work)" at bounding box center [508, 400] width 875 height 19
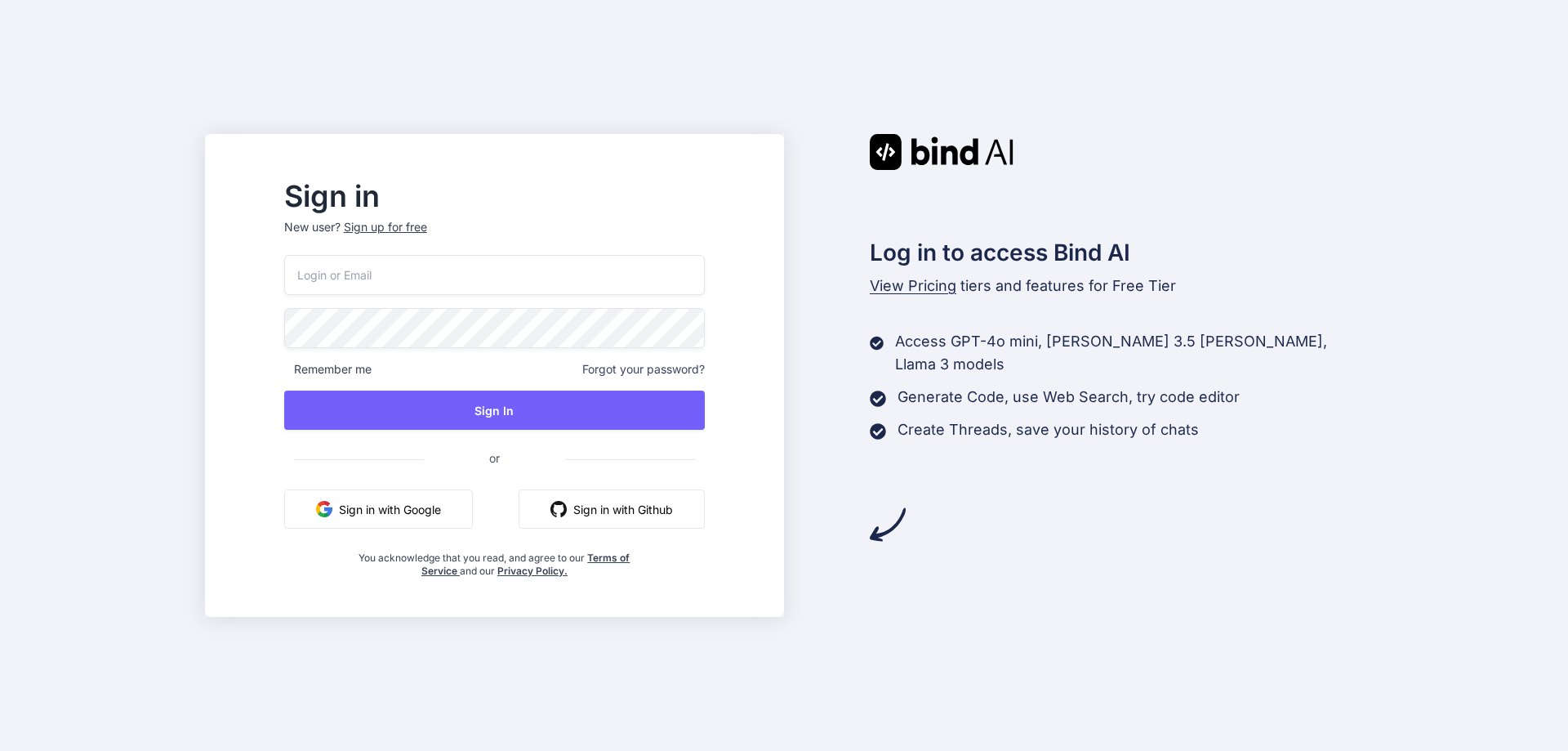
click at [469, 519] on button "Sign in with Google" at bounding box center [379, 509] width 188 height 40
